Goal: Task Accomplishment & Management: Manage account settings

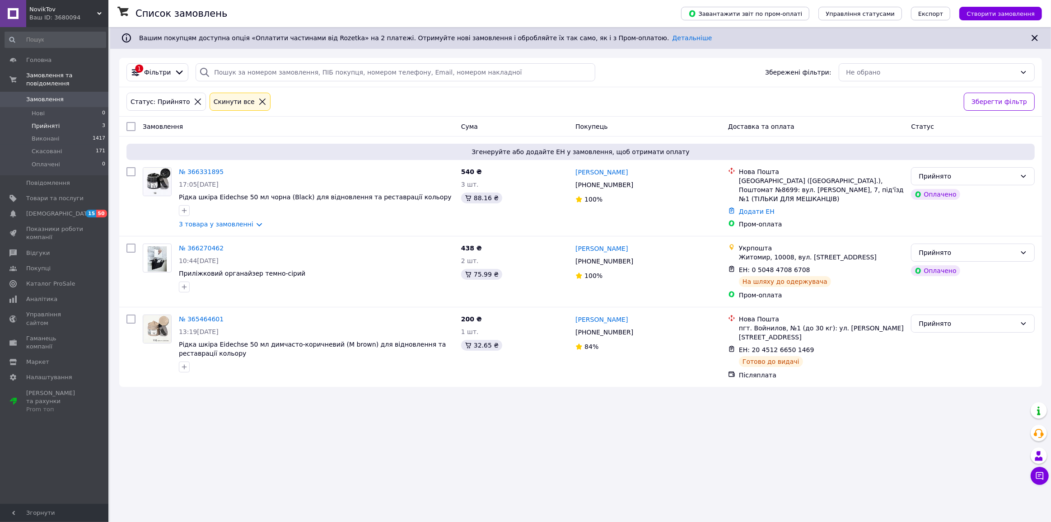
click at [196, 175] on link "№ 366331895" at bounding box center [201, 171] width 45 height 7
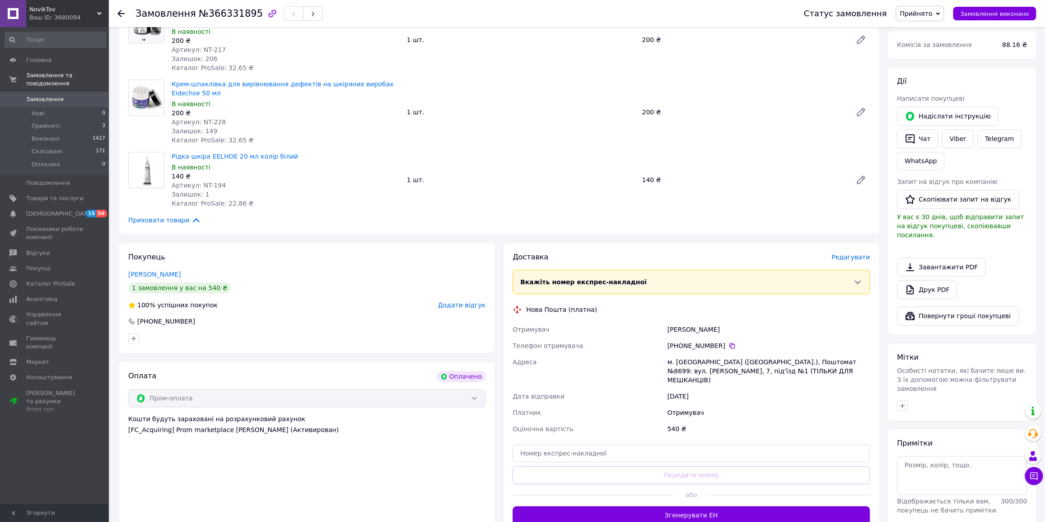
scroll to position [287, 0]
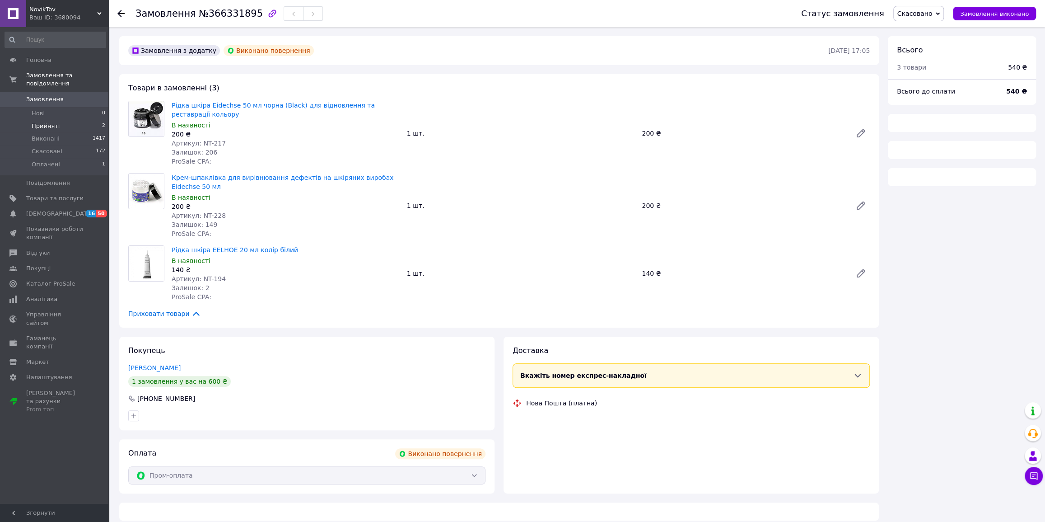
click at [49, 122] on span "Прийняті" at bounding box center [46, 126] width 28 height 8
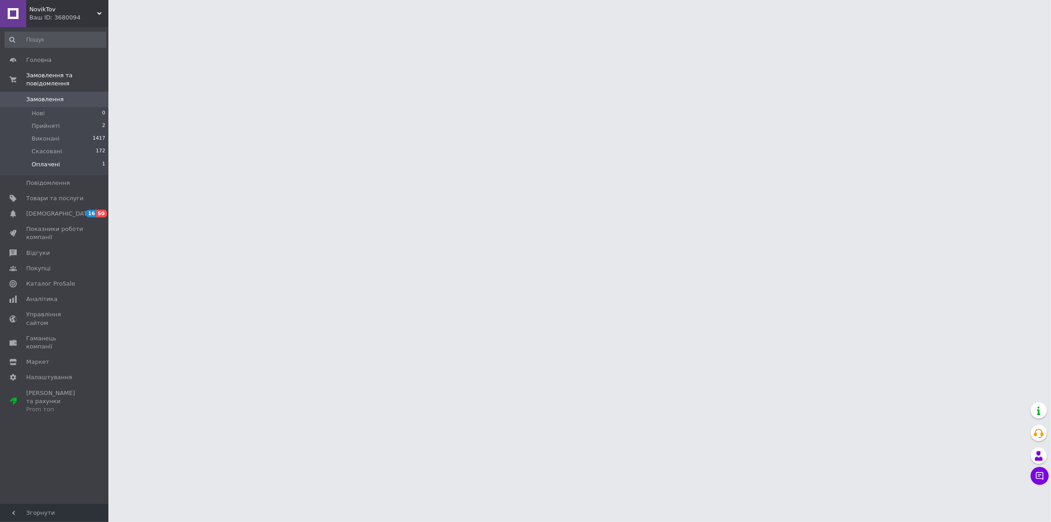
click at [48, 160] on span "Оплачені" at bounding box center [46, 164] width 28 height 8
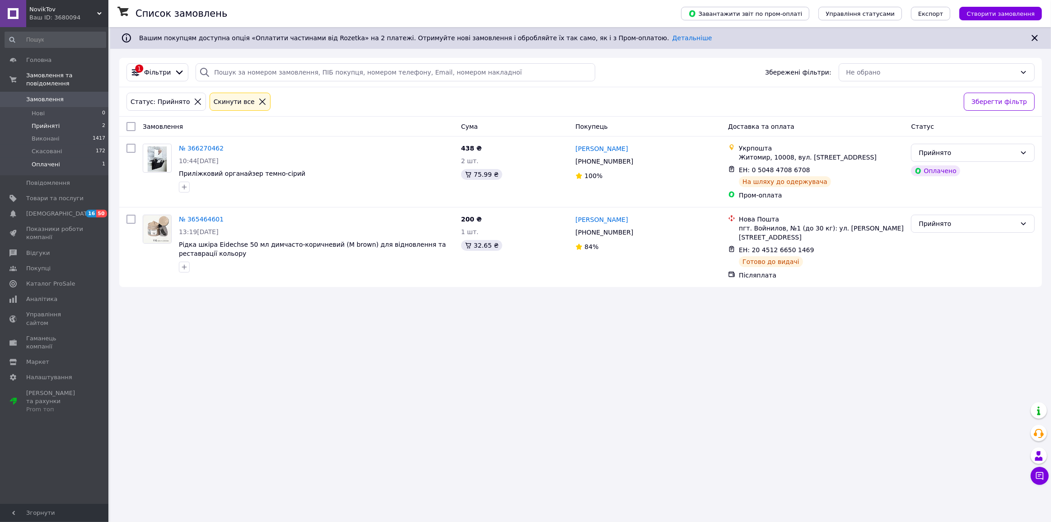
click at [48, 160] on span "Оплачені" at bounding box center [46, 164] width 28 height 8
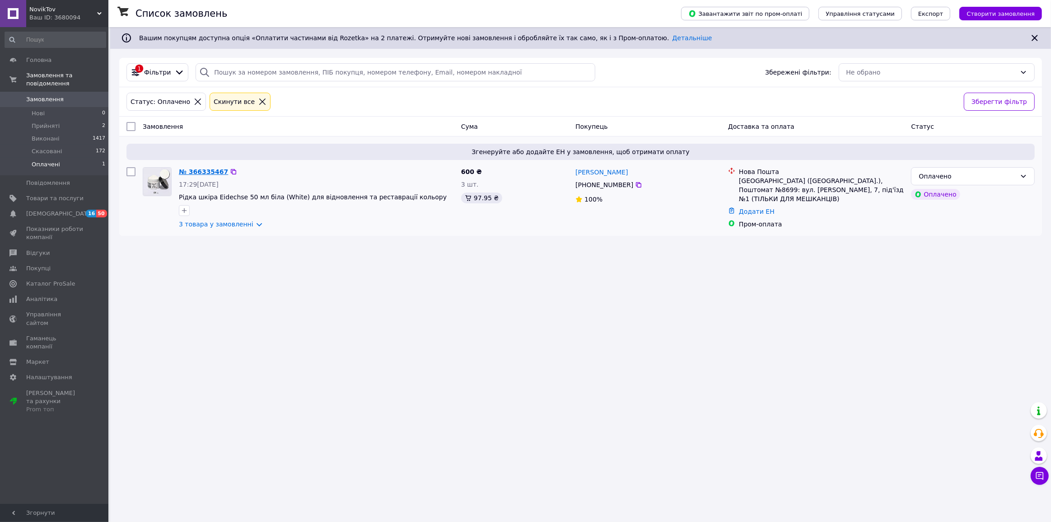
click at [203, 175] on link "№ 366335467" at bounding box center [203, 171] width 49 height 7
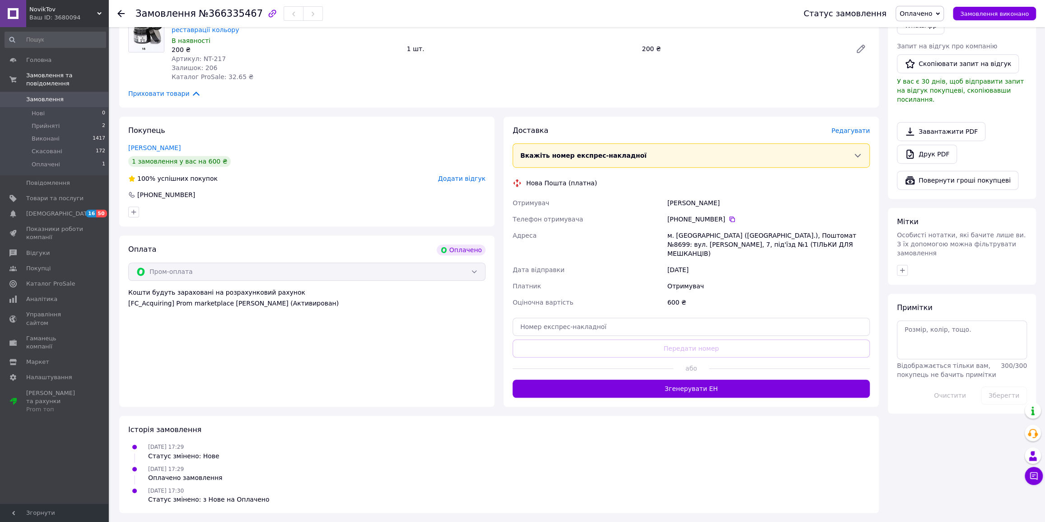
scroll to position [492, 0]
click at [855, 160] on icon at bounding box center [857, 155] width 9 height 9
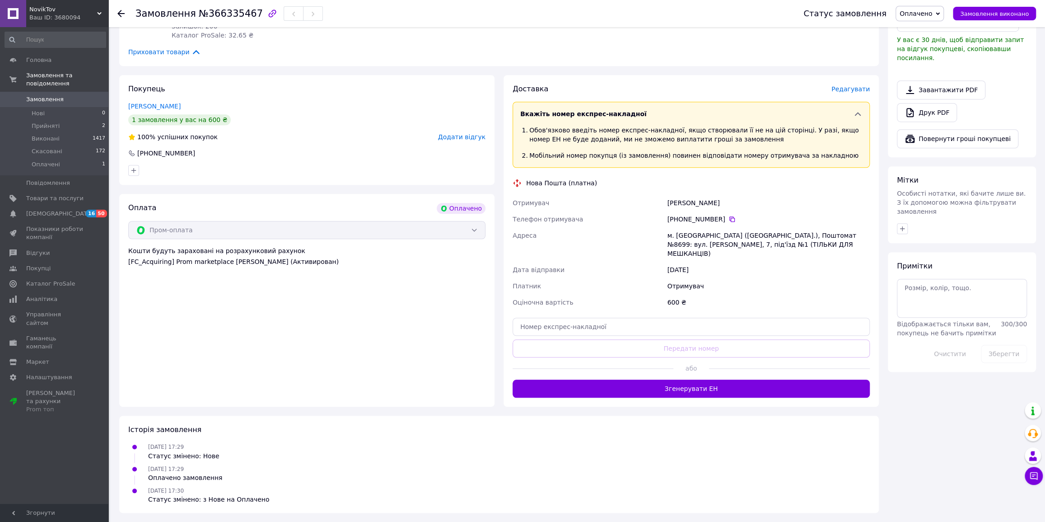
scroll to position [615, 0]
click at [841, 85] on span "Редагувати" at bounding box center [850, 88] width 38 height 7
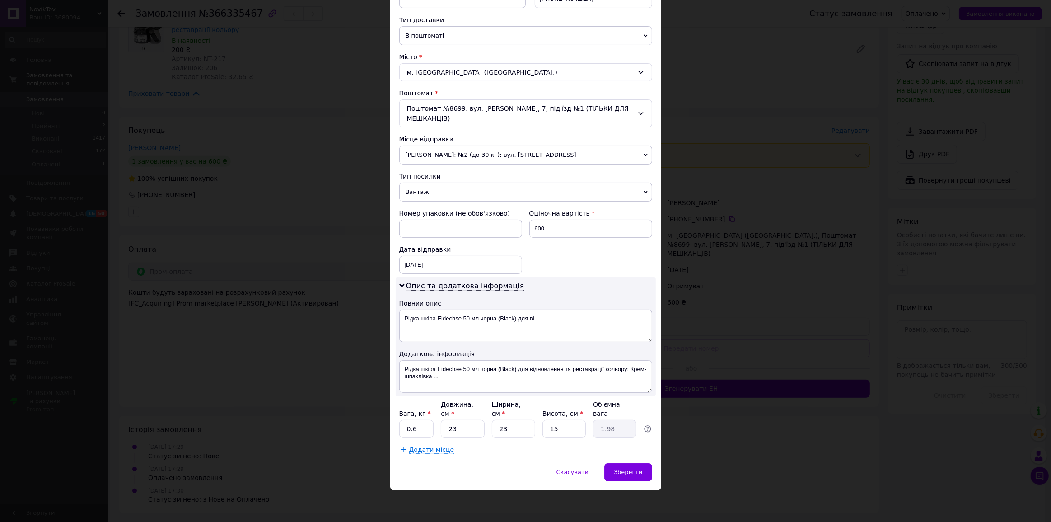
scroll to position [269, 0]
click at [461, 422] on input "23" at bounding box center [462, 428] width 43 height 18
type input "2"
type input "0.17"
type input "21"
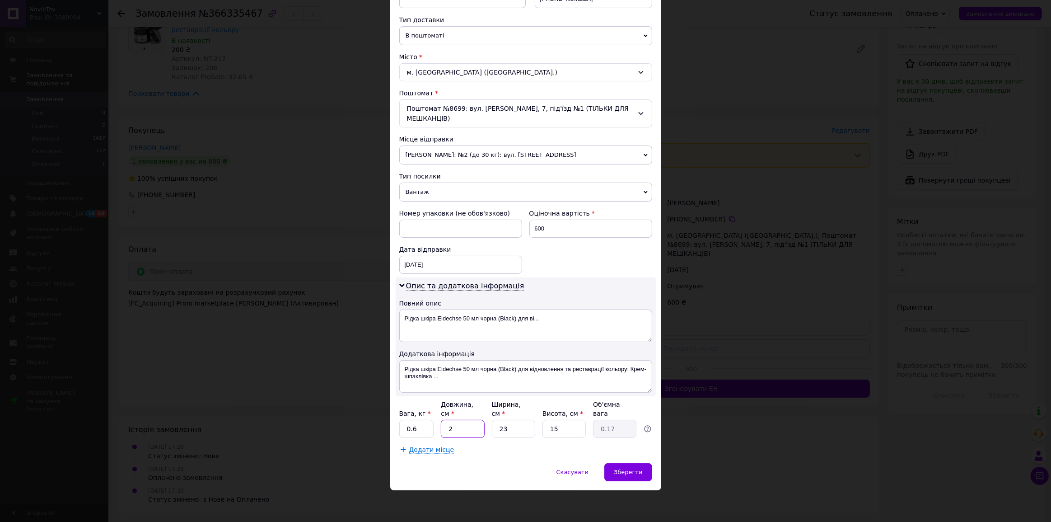
type input "1.81"
type input "21"
type input "1"
type input "0.1"
type input "14"
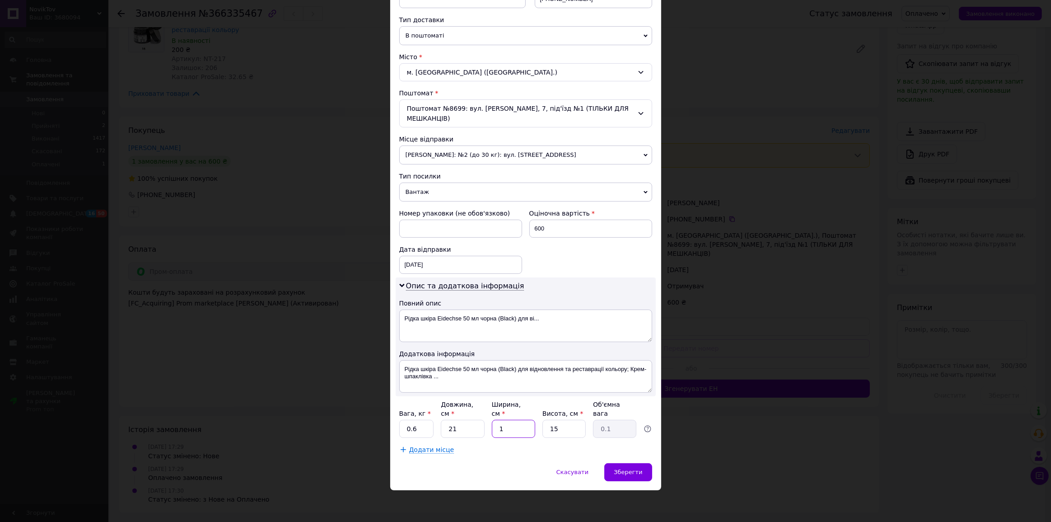
type input "1.1"
type input "141"
type input "11.1"
type input "14"
type input "1.1"
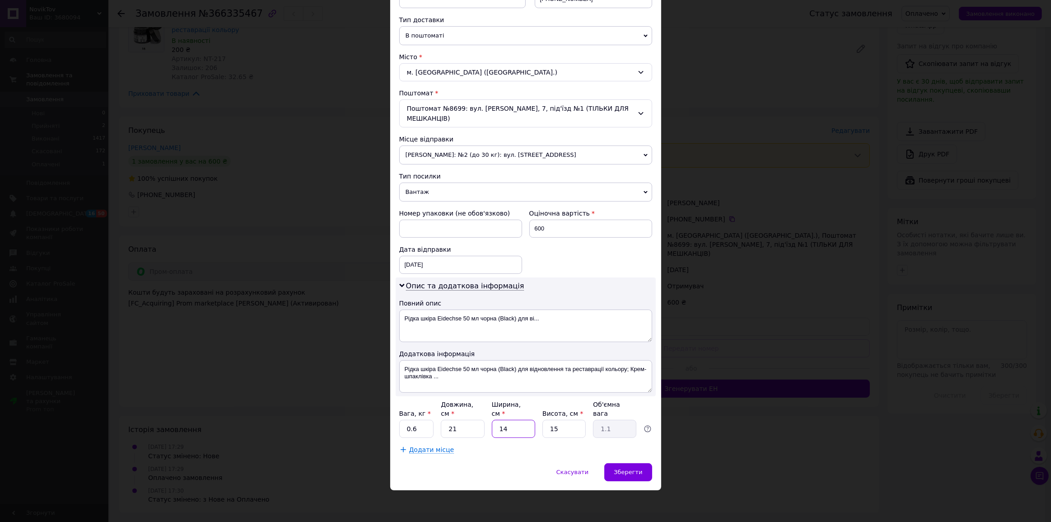
type input "14"
type input "1"
type input "0.1"
type input "10"
type input "0.74"
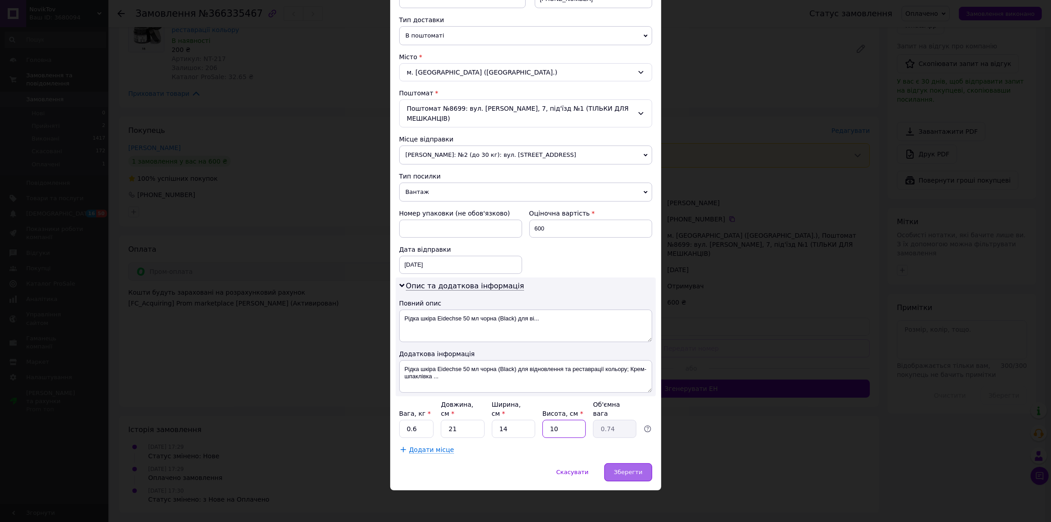
type input "10"
click at [622, 470] on span "Зберегти" at bounding box center [628, 471] width 28 height 7
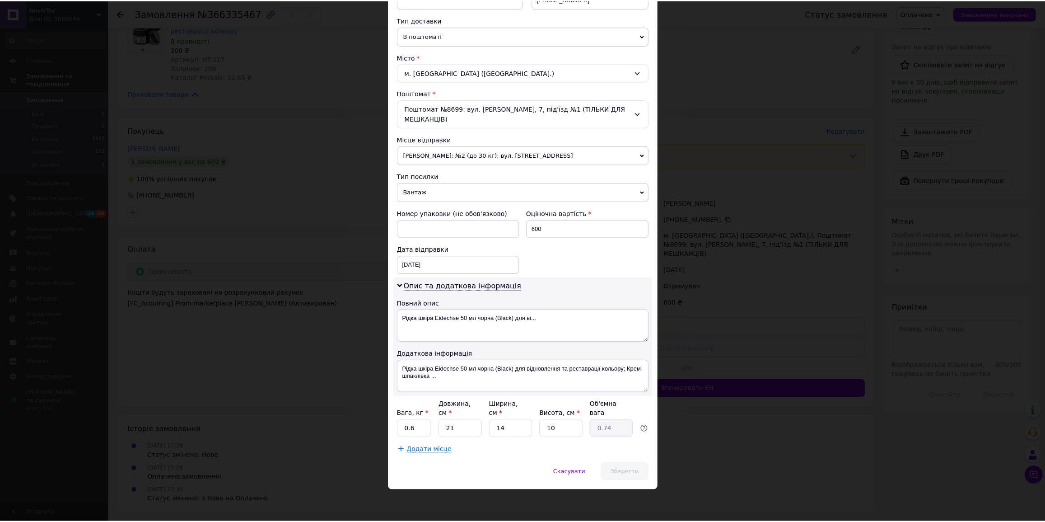
scroll to position [554, 0]
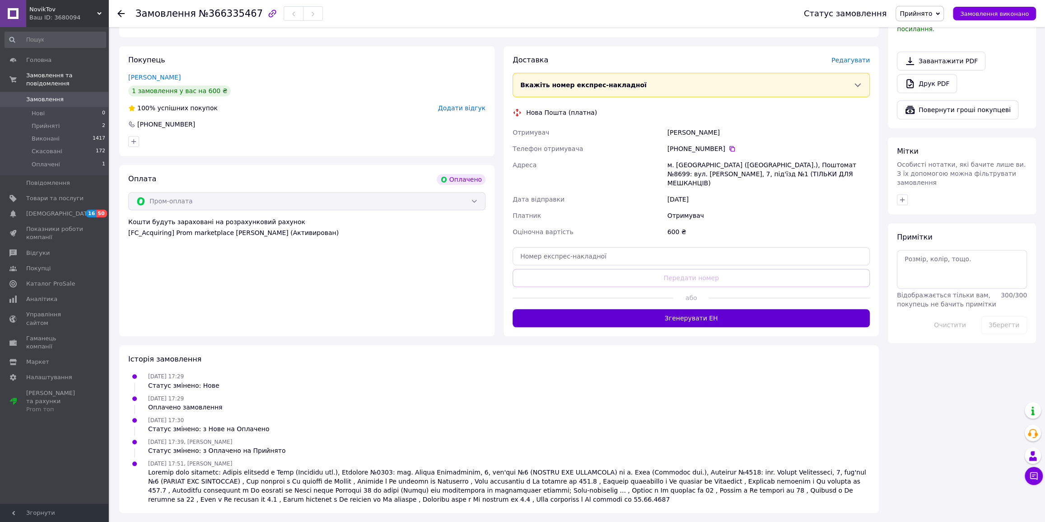
click at [717, 327] on button "Згенерувати ЕН" at bounding box center [690, 318] width 357 height 18
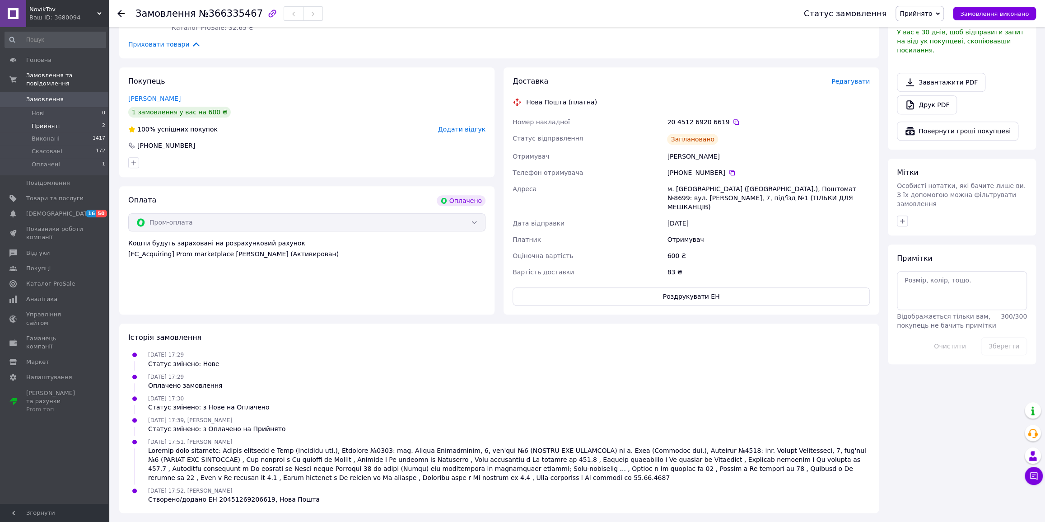
click at [47, 122] on span "Прийняті" at bounding box center [46, 126] width 28 height 8
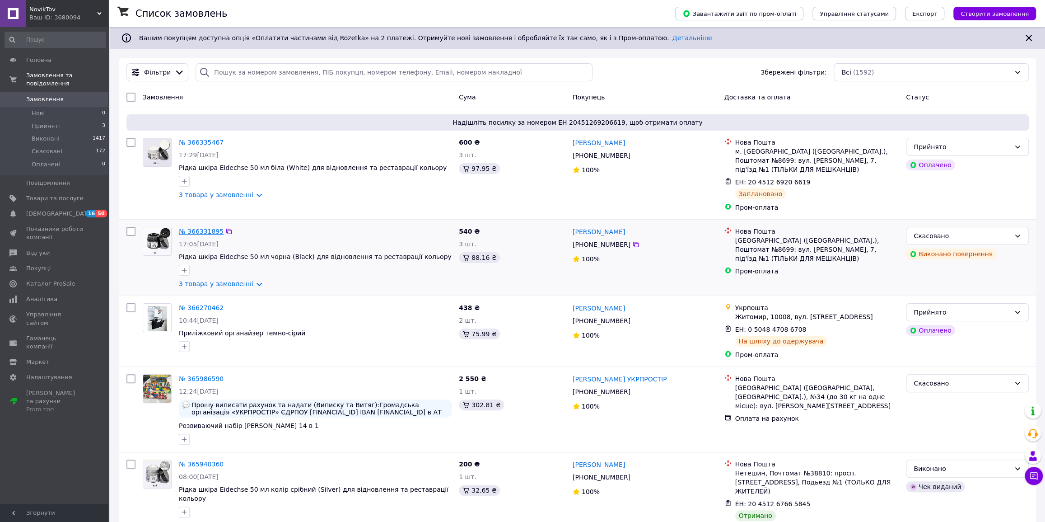
click at [206, 235] on link "№ 366331895" at bounding box center [201, 231] width 45 height 7
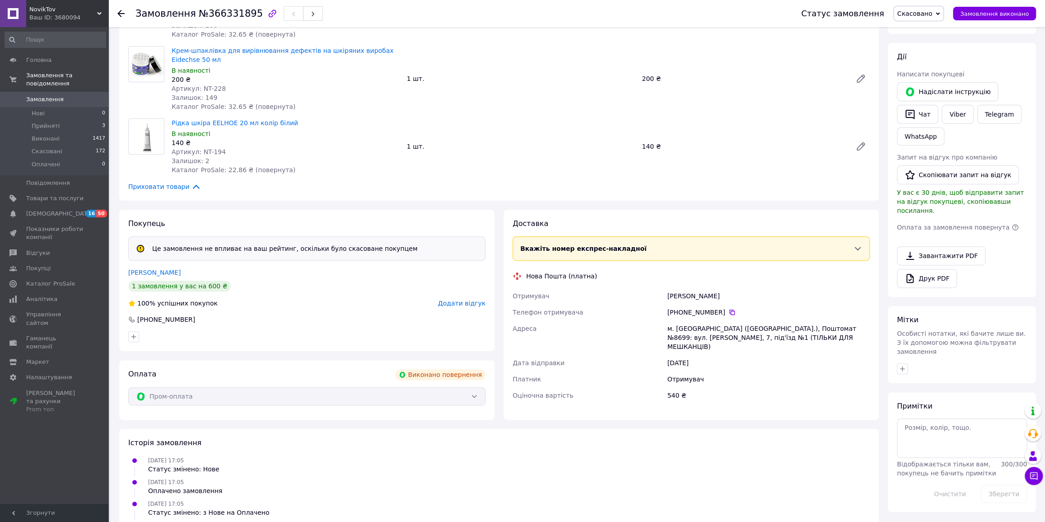
scroll to position [164, 0]
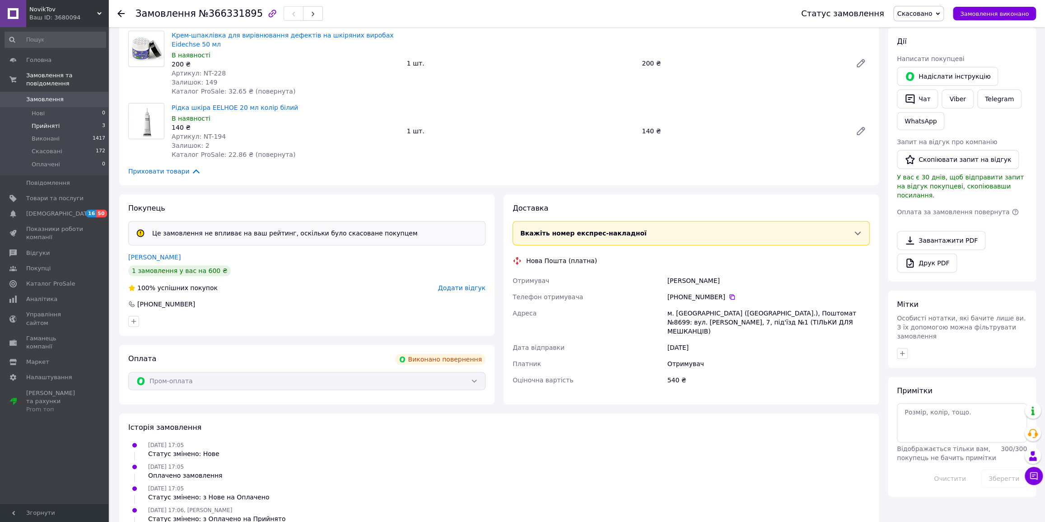
click at [48, 122] on span "Прийняті" at bounding box center [46, 126] width 28 height 8
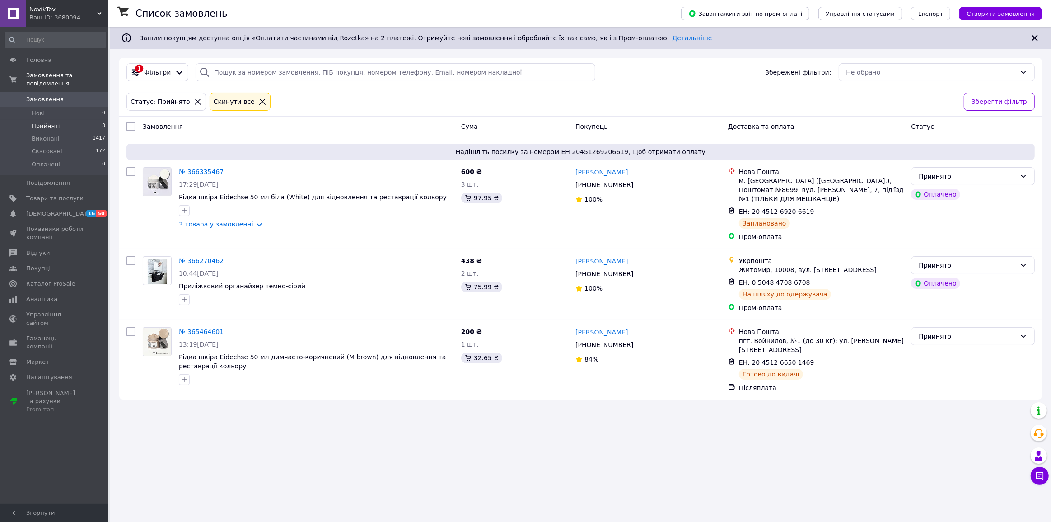
click at [42, 122] on span "Прийняті" at bounding box center [46, 126] width 28 height 8
click at [823, 215] on icon at bounding box center [819, 211] width 7 height 7
